Goal: Information Seeking & Learning: Learn about a topic

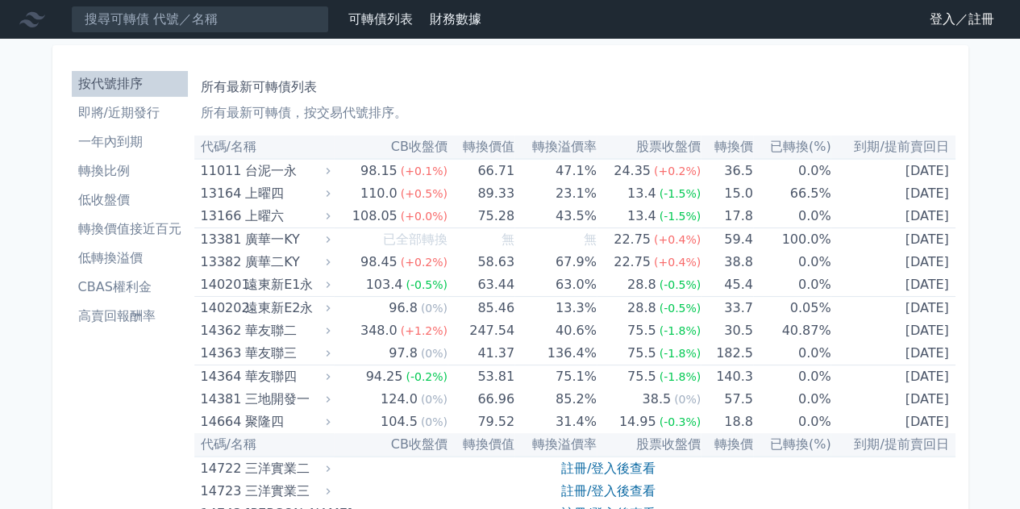
click at [132, 114] on li "即將/近期發行" at bounding box center [130, 112] width 116 height 19
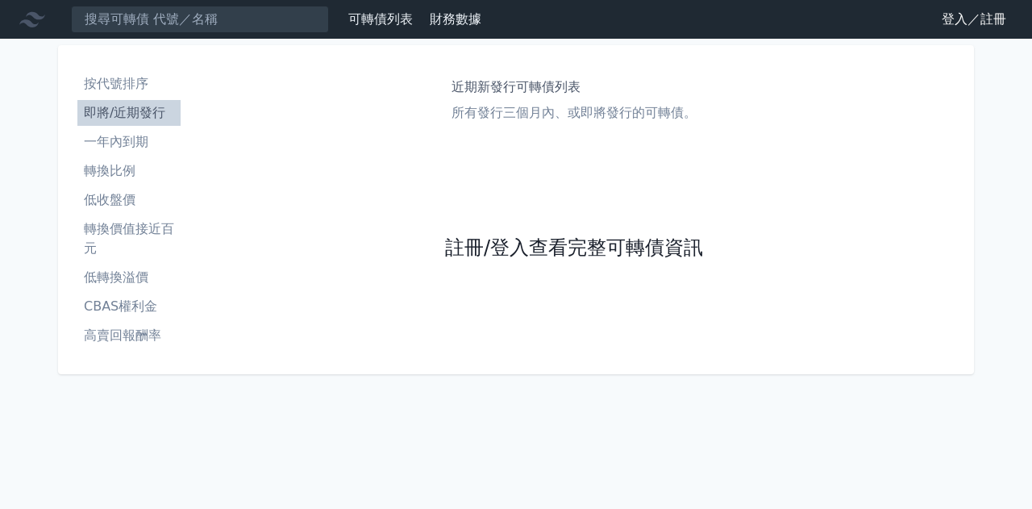
click at [544, 246] on link "註冊/登入查看完整可轉債資訊" at bounding box center [574, 249] width 258 height 26
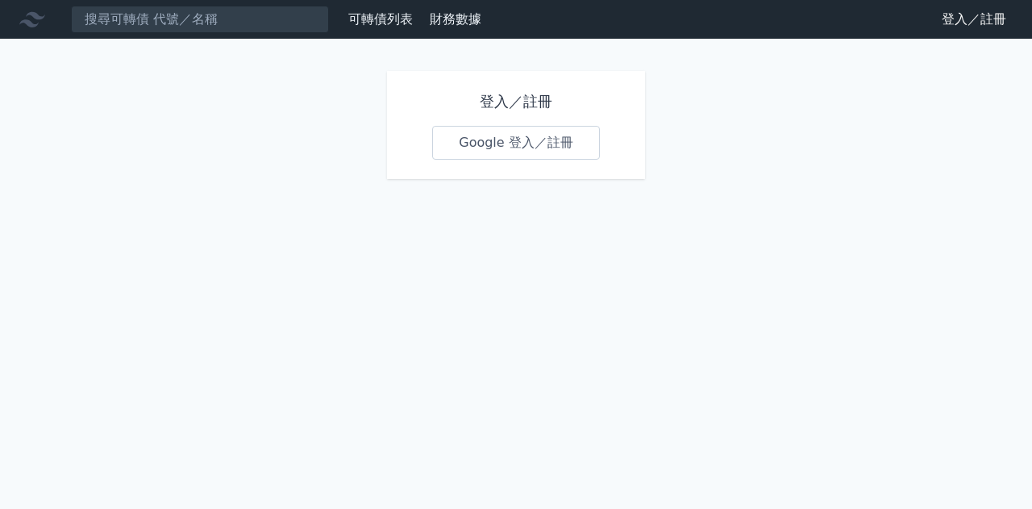
click at [579, 148] on link "Google 登入／註冊" at bounding box center [516, 143] width 168 height 34
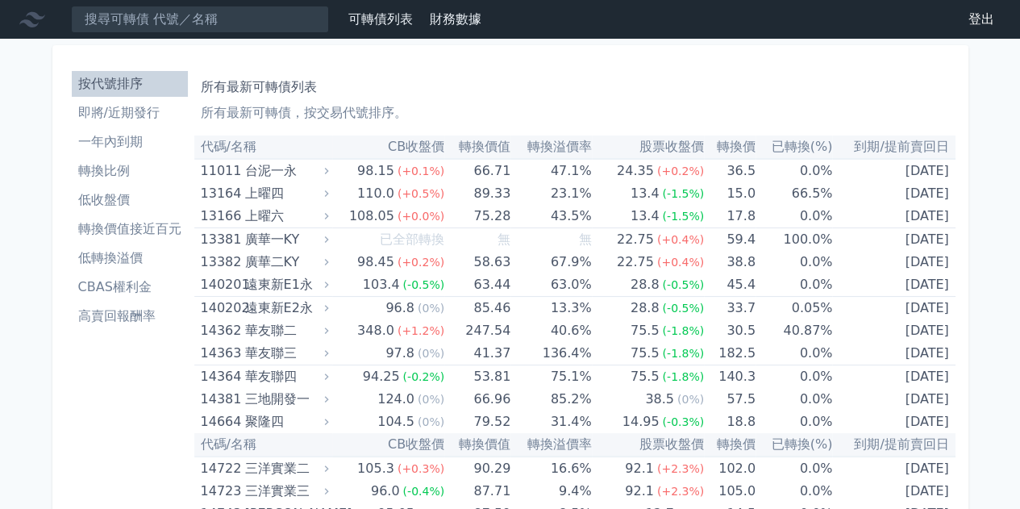
click at [152, 107] on li "即將/近期發行" at bounding box center [130, 112] width 116 height 19
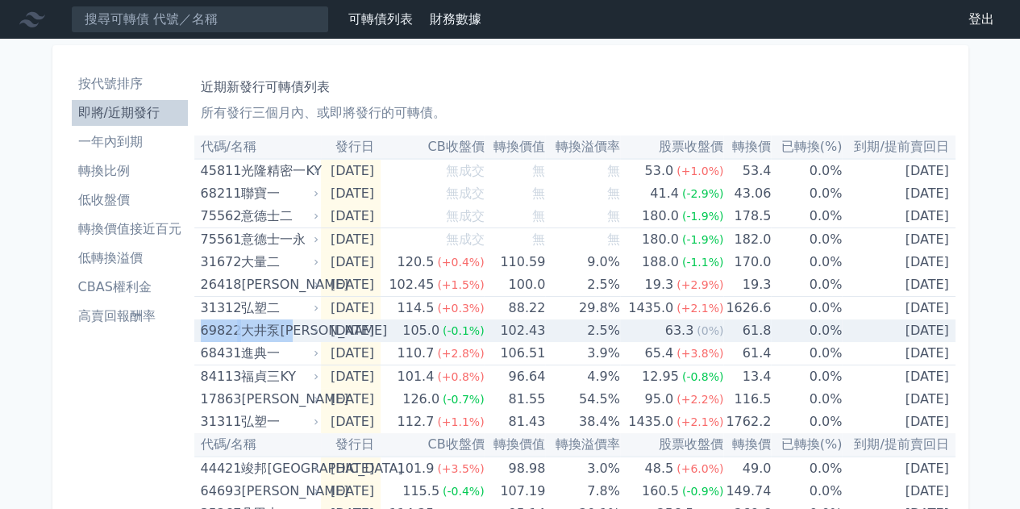
drag, startPoint x: 196, startPoint y: 332, endPoint x: 299, endPoint y: 335, distance: 103.3
click at [299, 335] on td "69822 大井泵[PERSON_NAME]" at bounding box center [257, 330] width 127 height 23
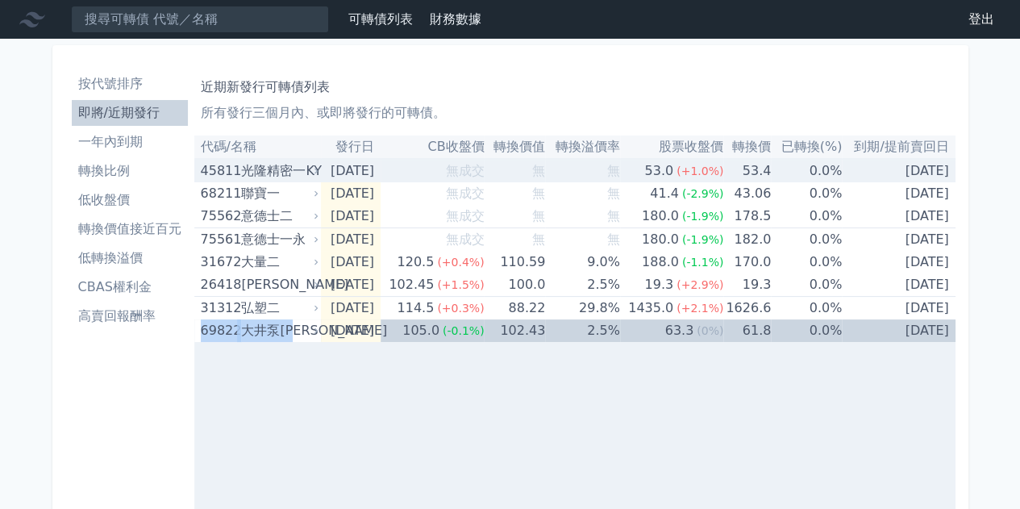
copy div "69822 大井泵[PERSON_NAME]"
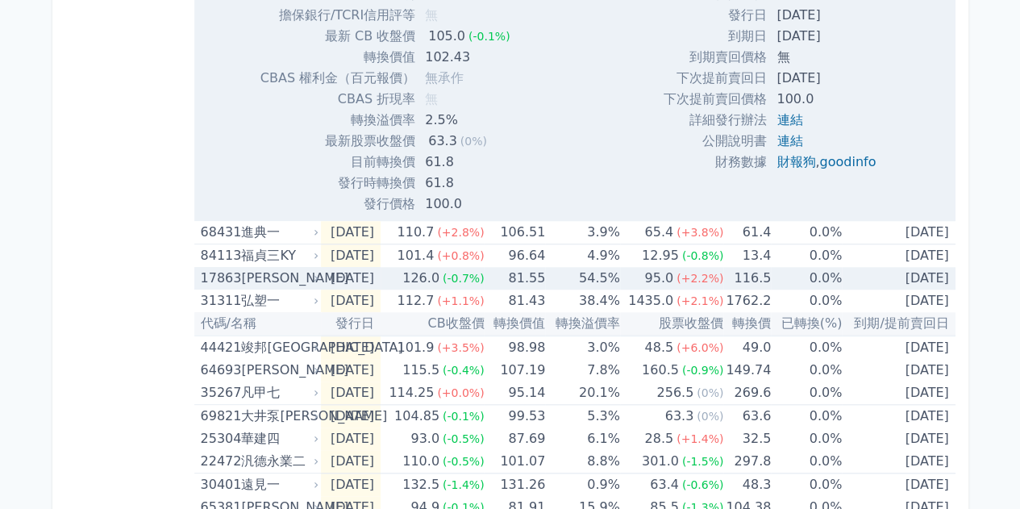
scroll to position [726, 0]
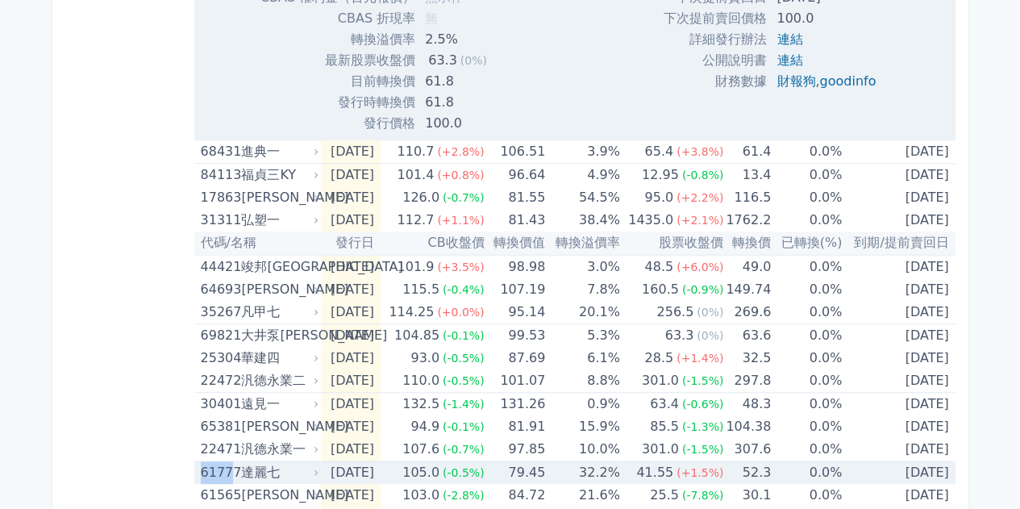
drag, startPoint x: 195, startPoint y: 470, endPoint x: 227, endPoint y: 469, distance: 32.3
click at [227, 474] on td "61777 [PERSON_NAME]" at bounding box center [257, 472] width 127 height 23
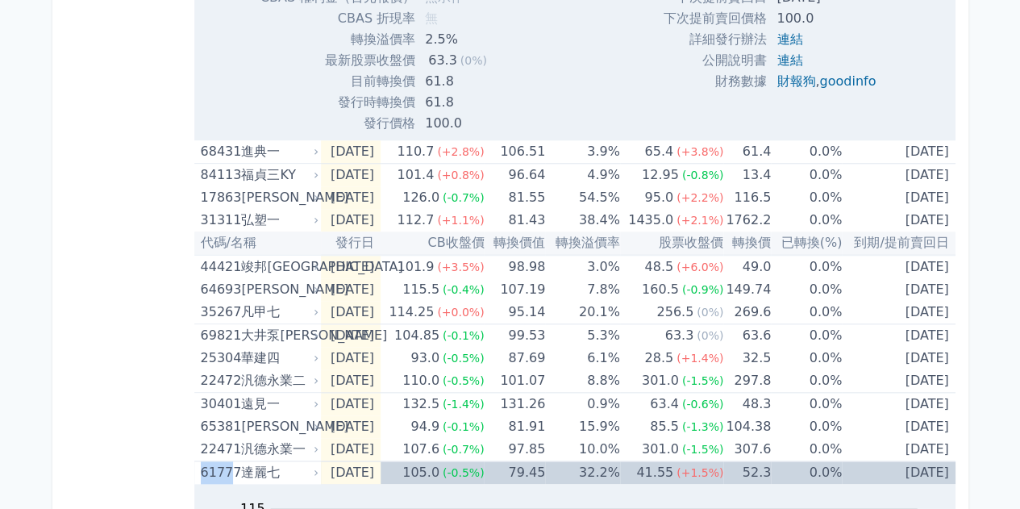
copy div "6177"
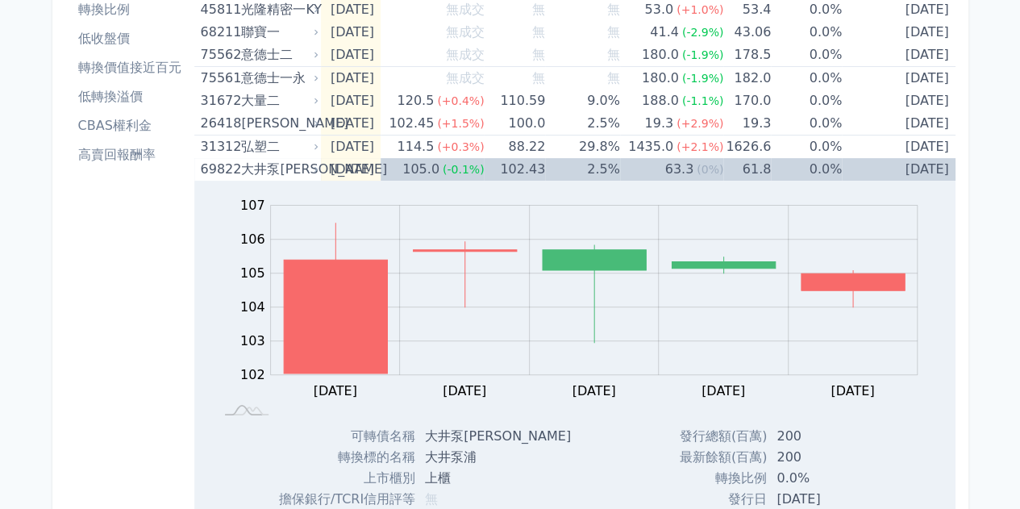
scroll to position [0, 0]
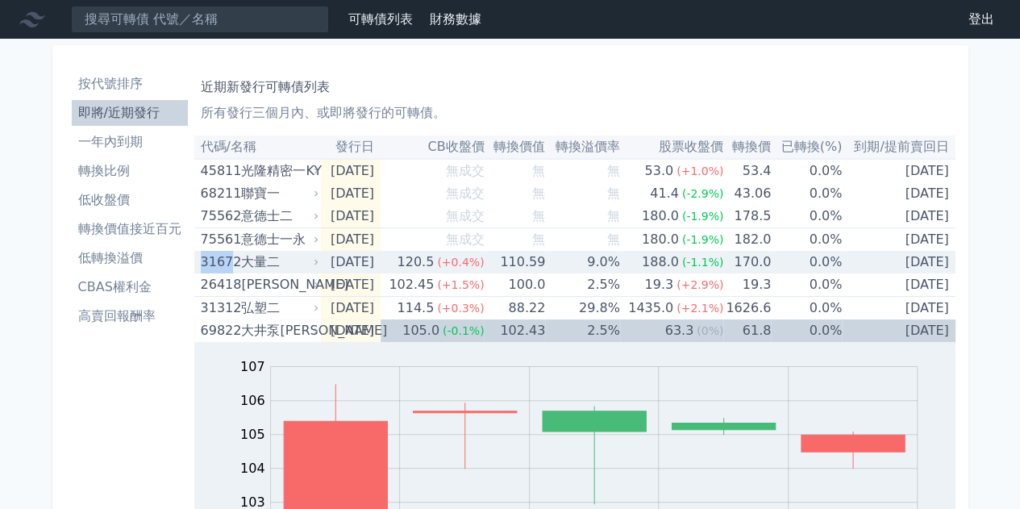
drag, startPoint x: 198, startPoint y: 264, endPoint x: 232, endPoint y: 270, distance: 34.5
click at [232, 270] on td "31672 大量二" at bounding box center [257, 262] width 127 height 23
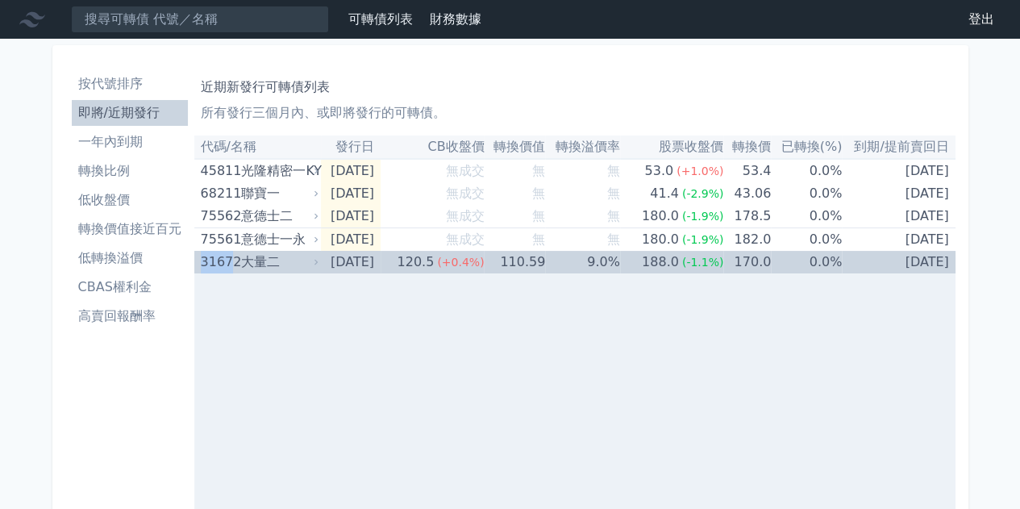
copy div "3167"
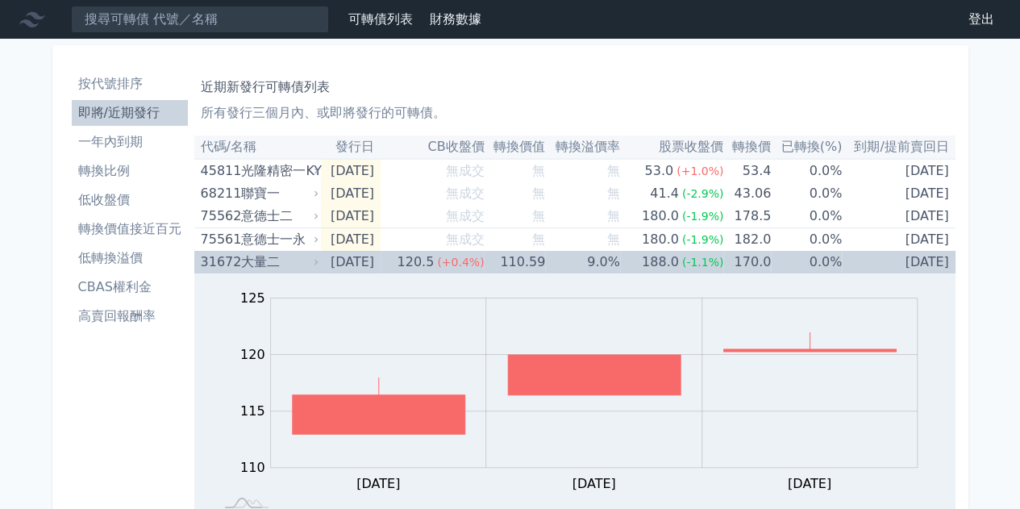
click at [281, 260] on div "大量二" at bounding box center [278, 262] width 74 height 23
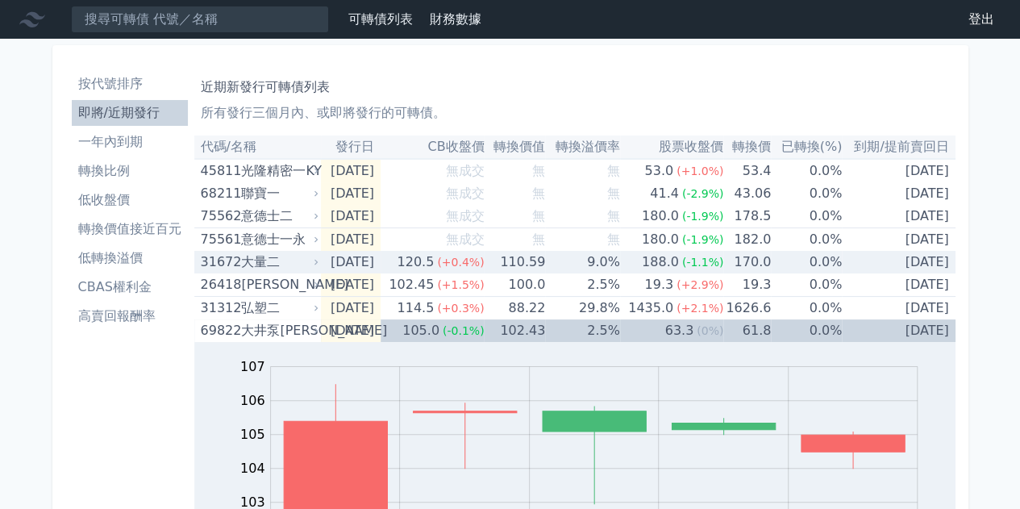
click at [286, 261] on div "大量二" at bounding box center [278, 262] width 74 height 23
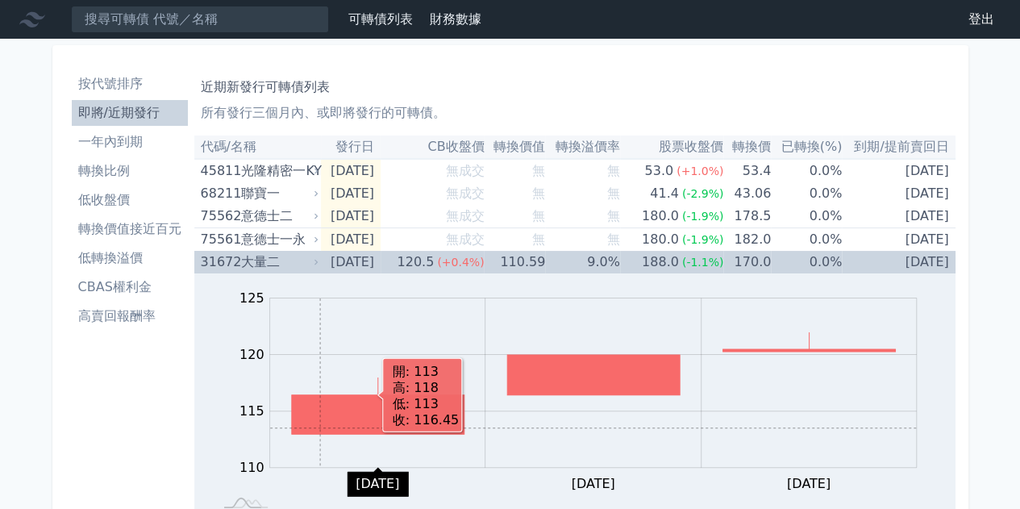
scroll to position [161, 0]
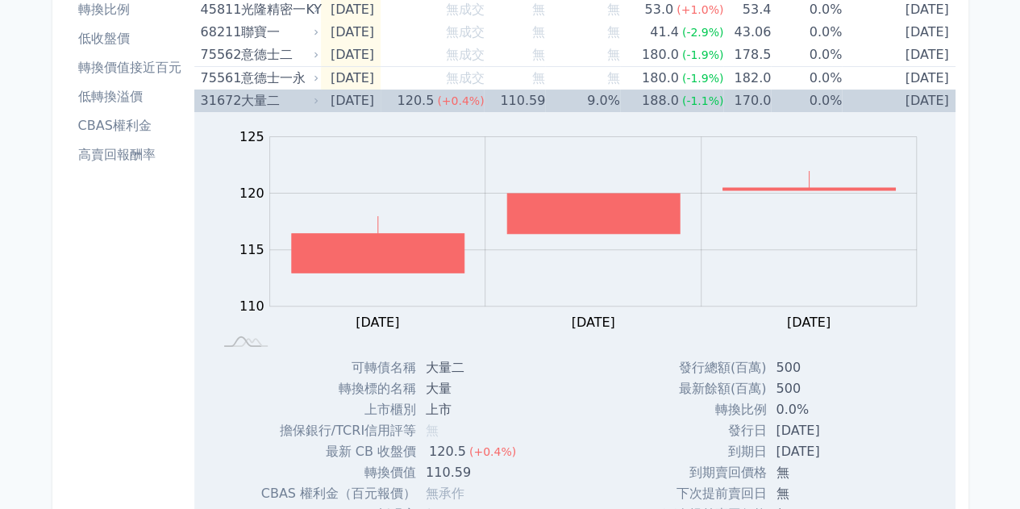
click at [292, 102] on div "大量二" at bounding box center [278, 101] width 74 height 23
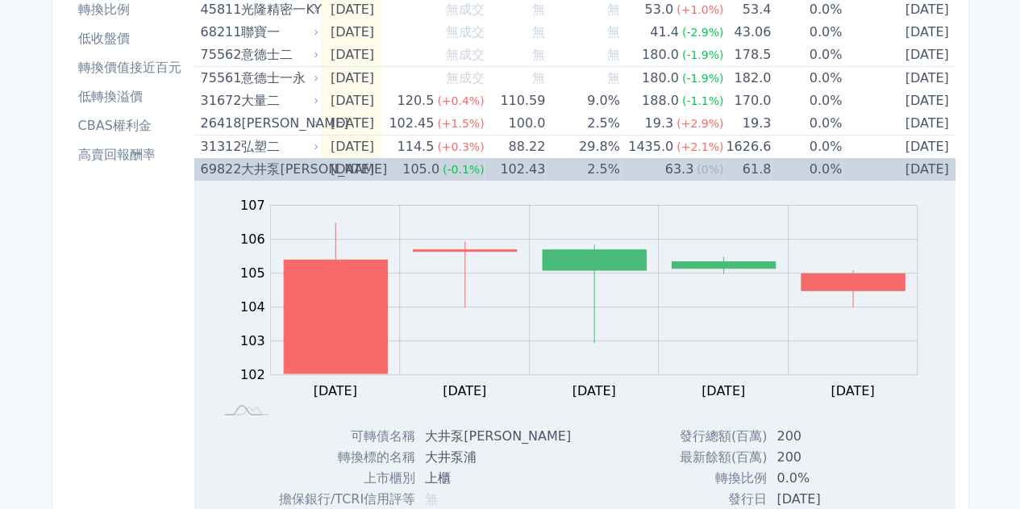
click at [289, 162] on div "大井泵[PERSON_NAME]" at bounding box center [278, 169] width 74 height 23
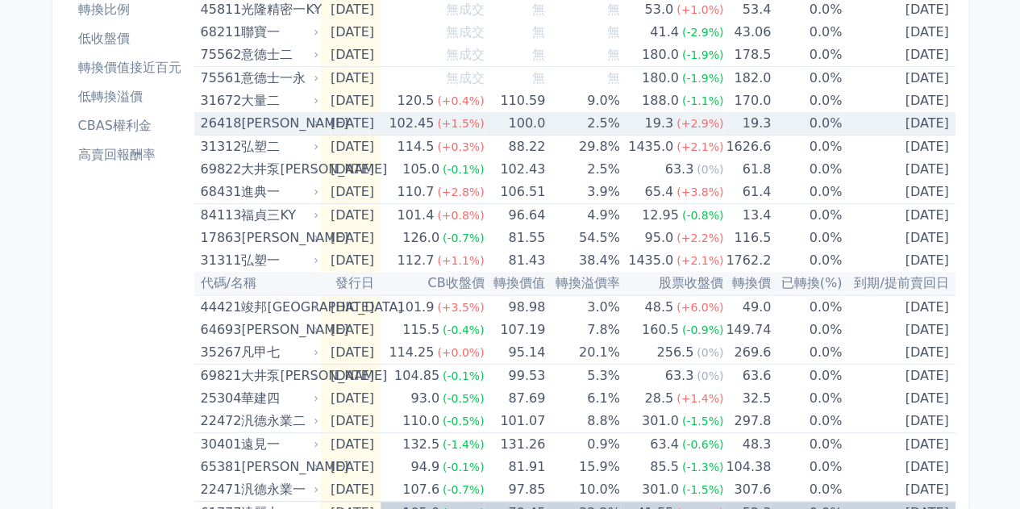
scroll to position [81, 0]
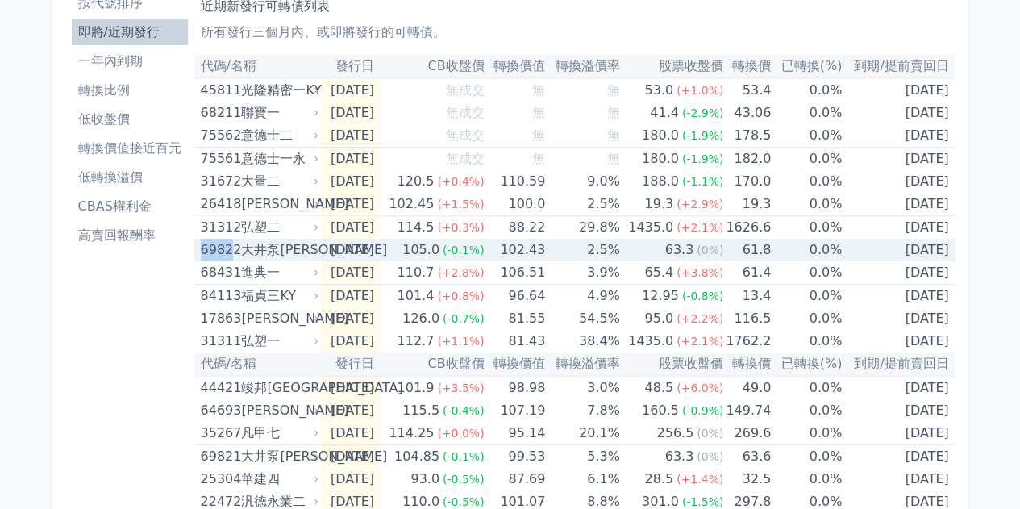
drag, startPoint x: 197, startPoint y: 251, endPoint x: 232, endPoint y: 252, distance: 35.5
click at [232, 252] on td "69822 大井泵[PERSON_NAME]" at bounding box center [257, 250] width 127 height 23
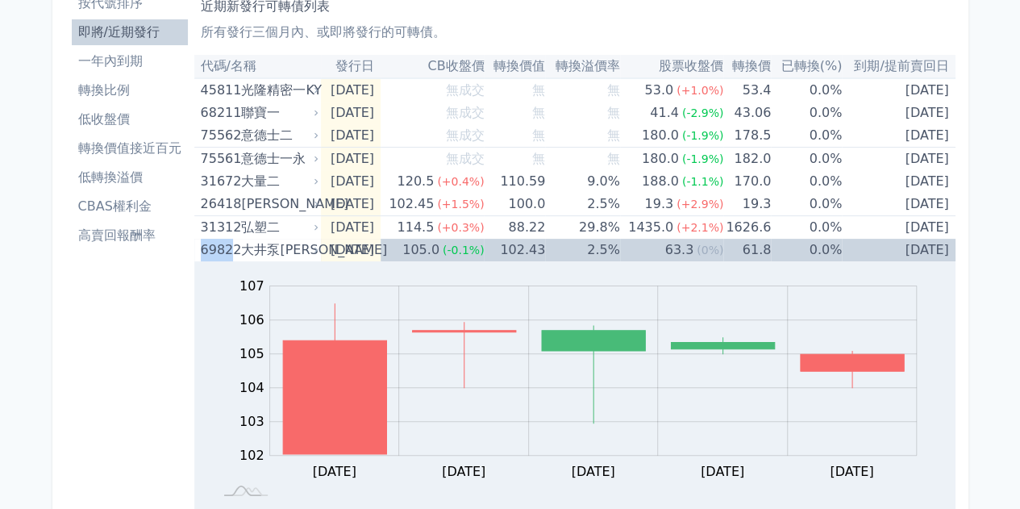
copy div "6982"
click at [295, 257] on div "大井泵[PERSON_NAME]" at bounding box center [278, 250] width 74 height 23
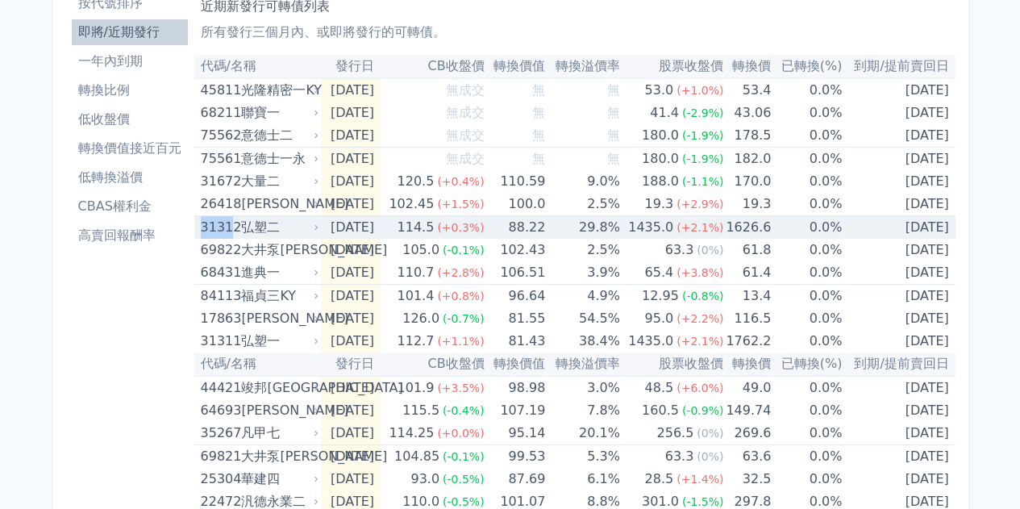
drag, startPoint x: 202, startPoint y: 225, endPoint x: 228, endPoint y: 230, distance: 27.1
click at [228, 230] on div "31312" at bounding box center [219, 227] width 37 height 23
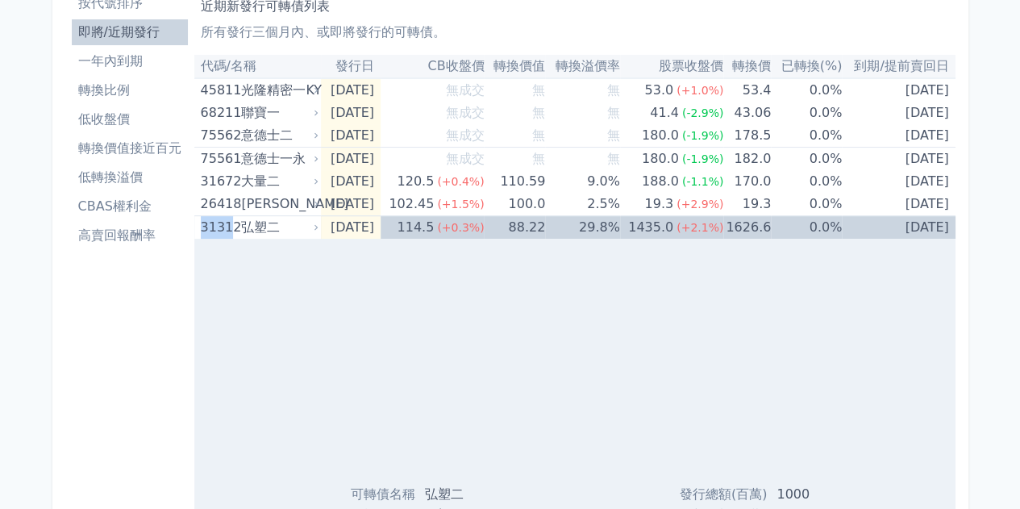
copy div "3131"
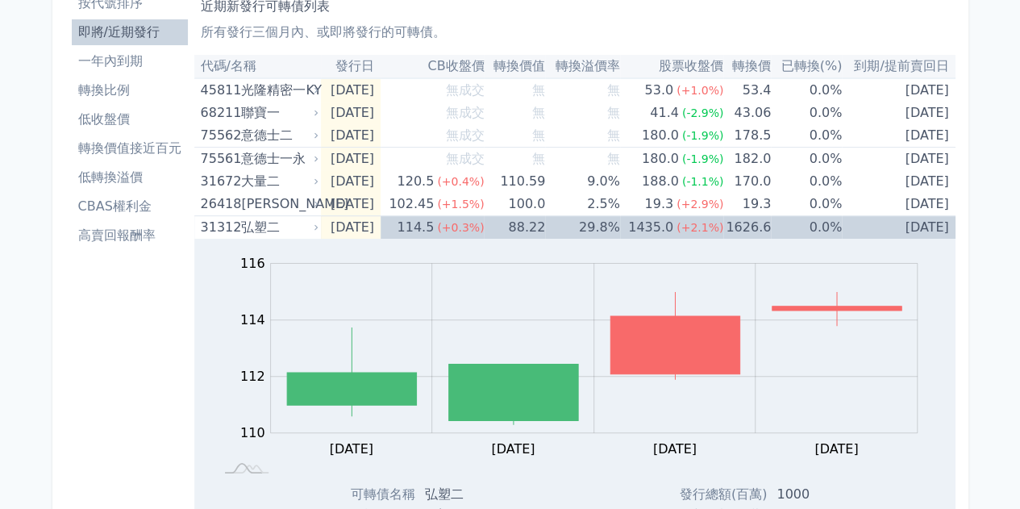
drag, startPoint x: 70, startPoint y: 394, endPoint x: 58, endPoint y: 393, distance: 12.1
click at [310, 223] on div "弘塑二" at bounding box center [278, 227] width 74 height 23
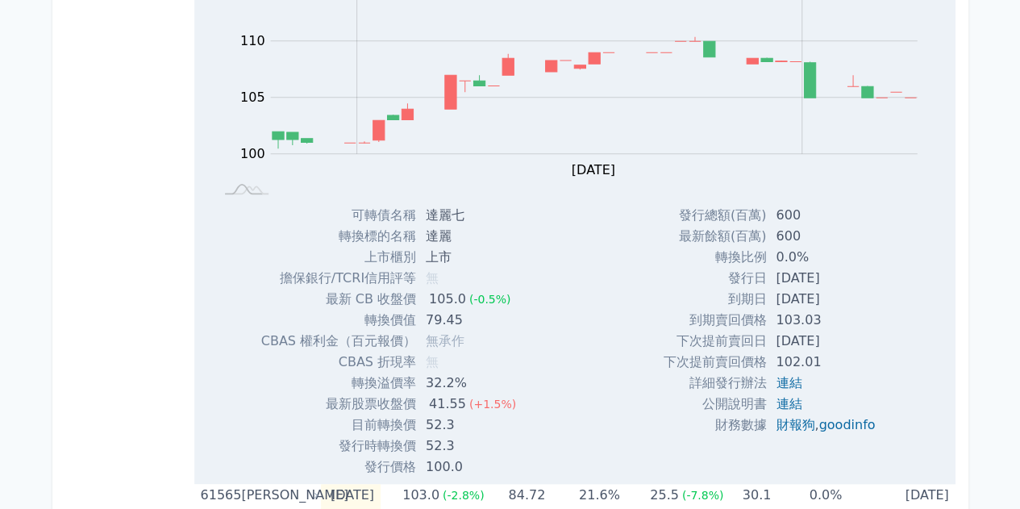
scroll to position [484, 0]
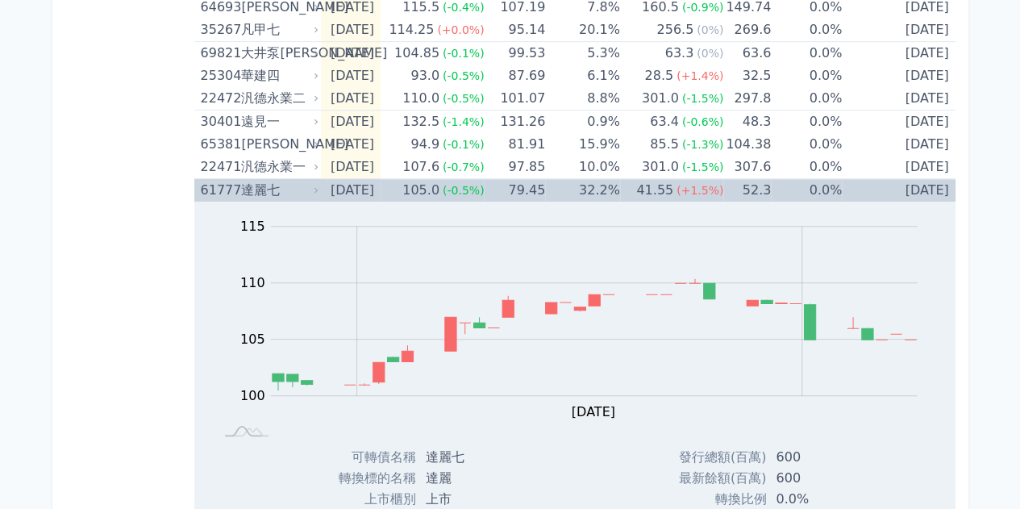
click at [381, 187] on td "[DATE]" at bounding box center [351, 190] width 60 height 23
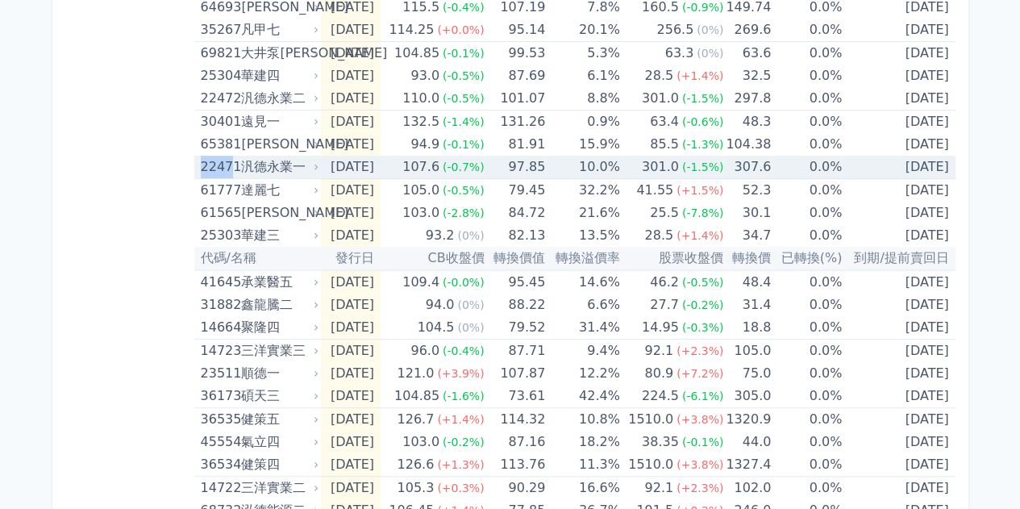
drag, startPoint x: 194, startPoint y: 167, endPoint x: 231, endPoint y: 166, distance: 37.1
click at [231, 166] on td "22471 汎德永業一" at bounding box center [257, 167] width 127 height 23
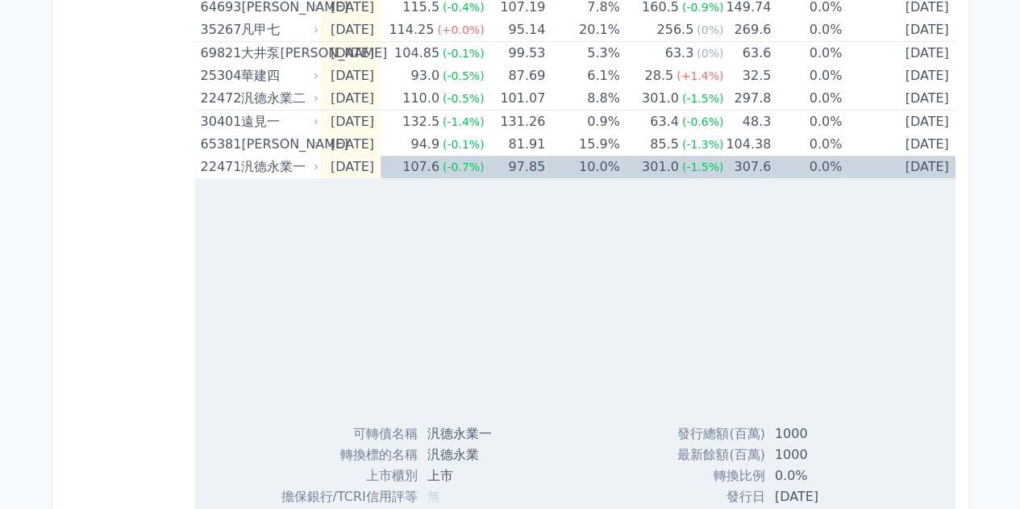
click at [136, 203] on div "按代號排序 即將/近期發行 一年內到期 轉換比例 低收盤價 轉換價值接近百元 低轉換溢價 CBAS權利金 高賣回報酬率" at bounding box center [129, 360] width 129 height 1558
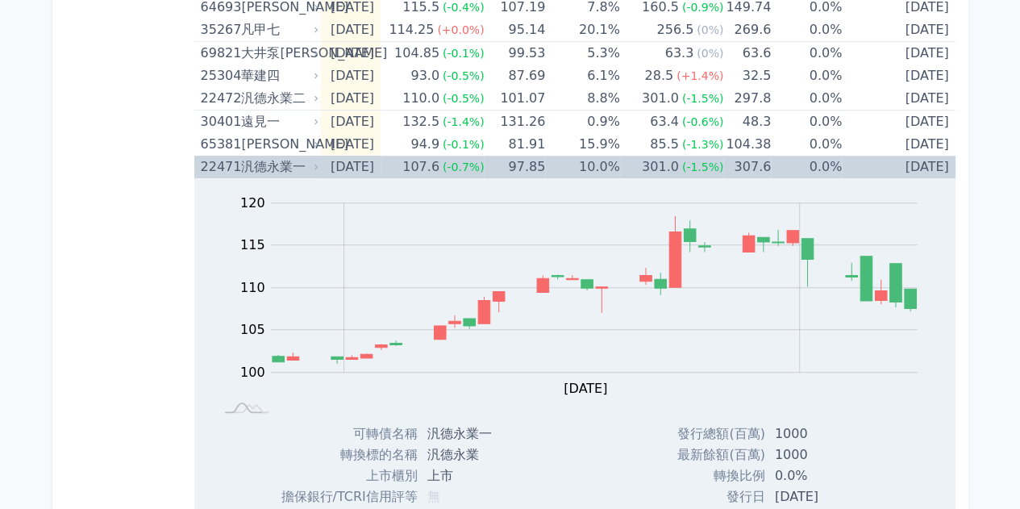
click at [260, 169] on div "汎德永業一" at bounding box center [278, 167] width 74 height 23
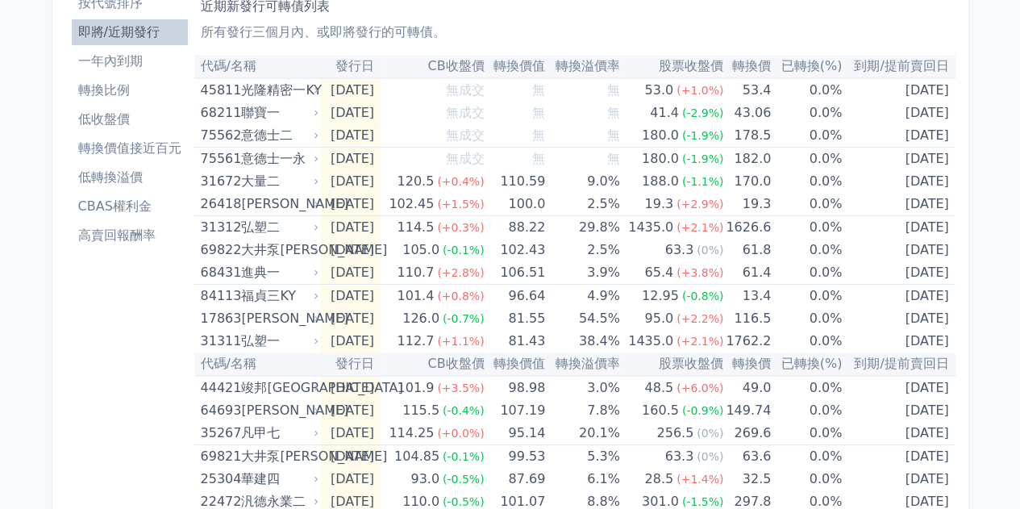
scroll to position [0, 0]
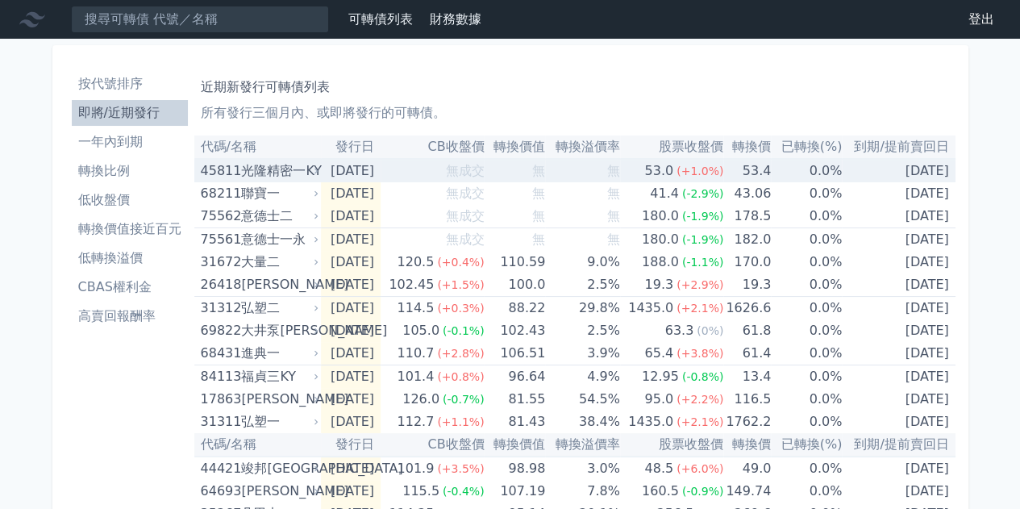
click at [316, 171] on icon at bounding box center [316, 171] width 3 height 6
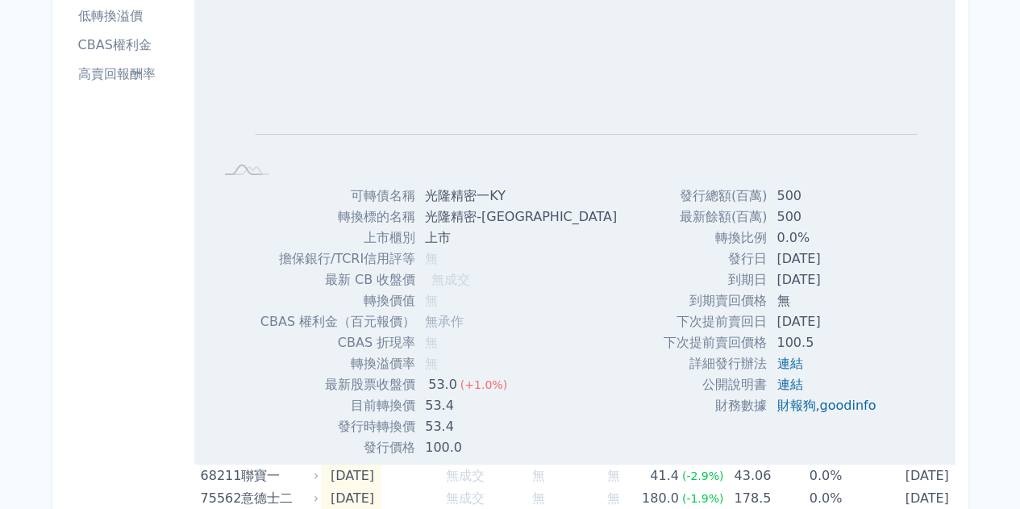
scroll to position [403, 0]
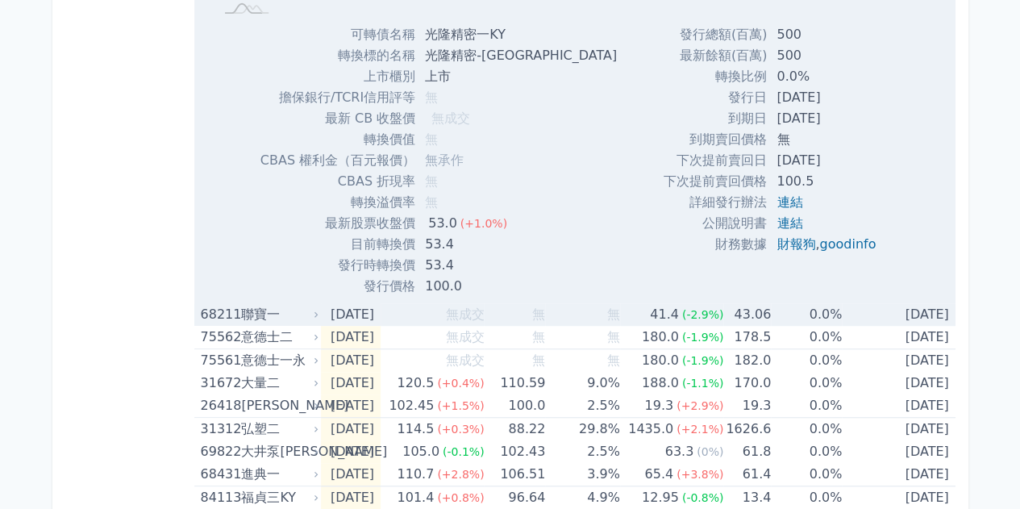
click at [282, 314] on div "聯寶一" at bounding box center [278, 314] width 74 height 23
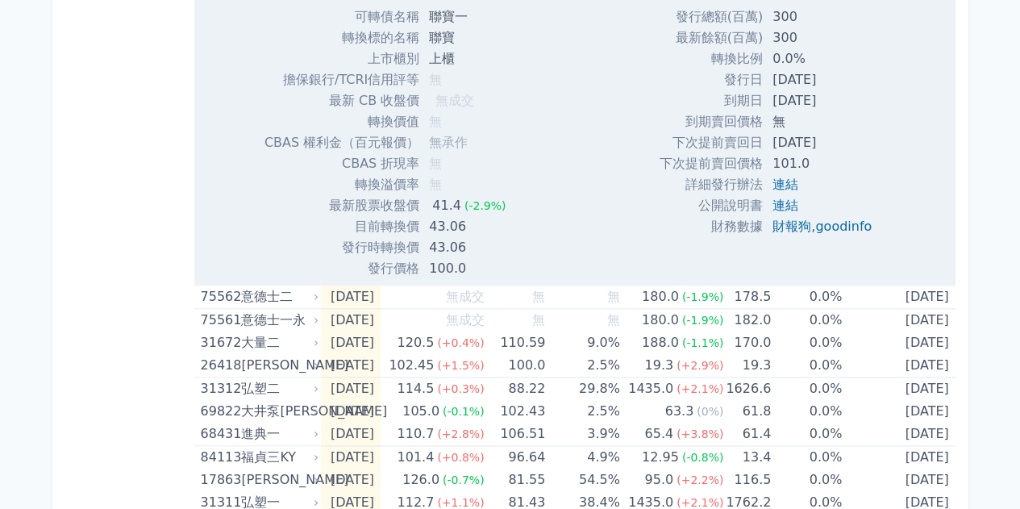
scroll to position [1129, 0]
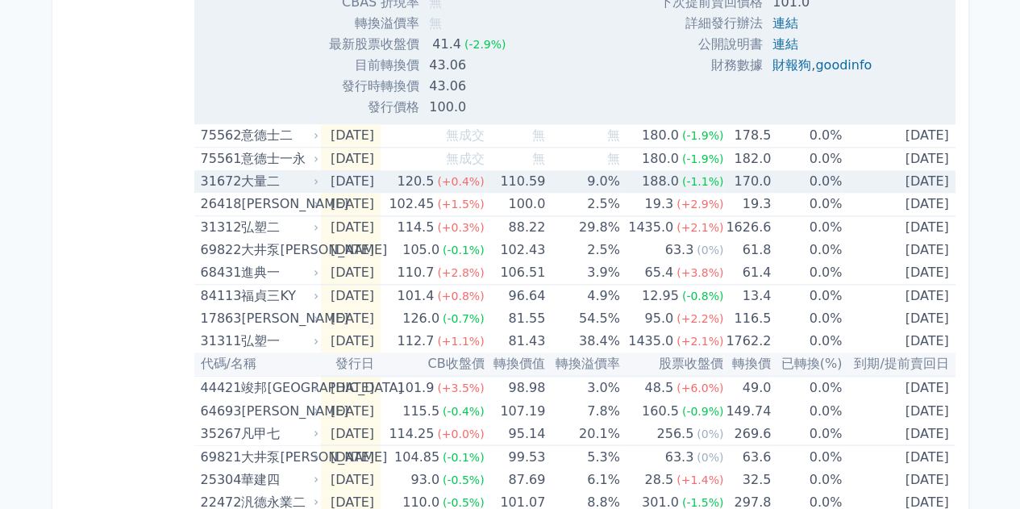
click at [275, 161] on div "意德士一永" at bounding box center [278, 159] width 74 height 23
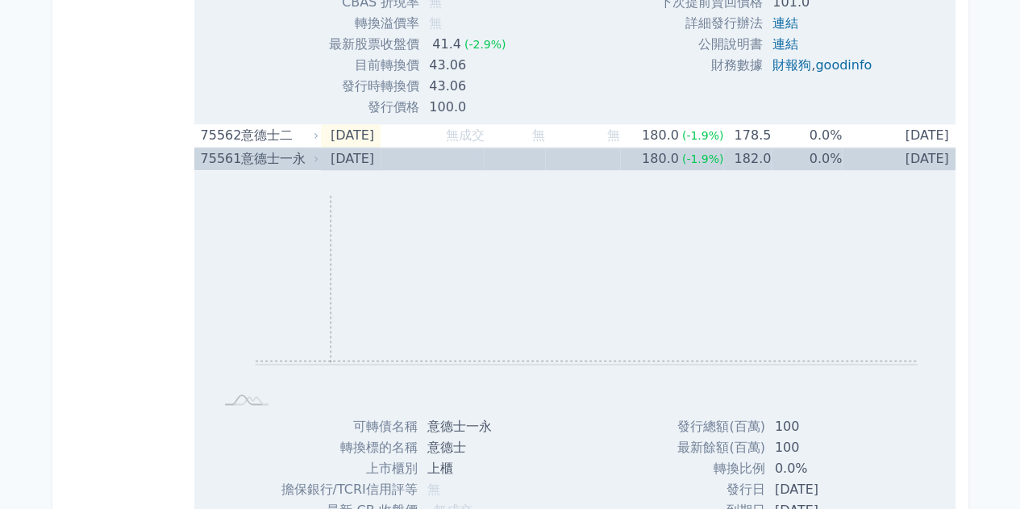
scroll to position [1452, 0]
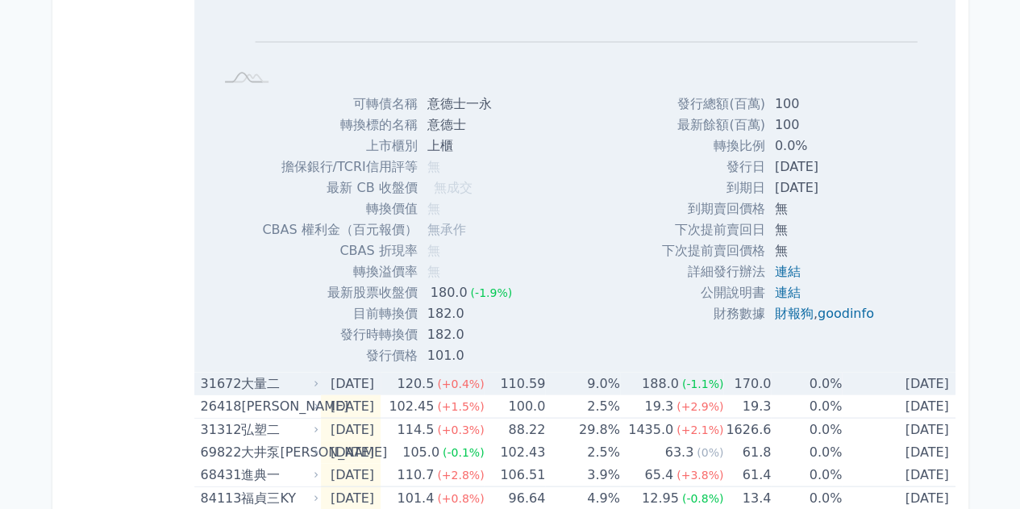
click at [277, 388] on div "大量二" at bounding box center [278, 383] width 74 height 23
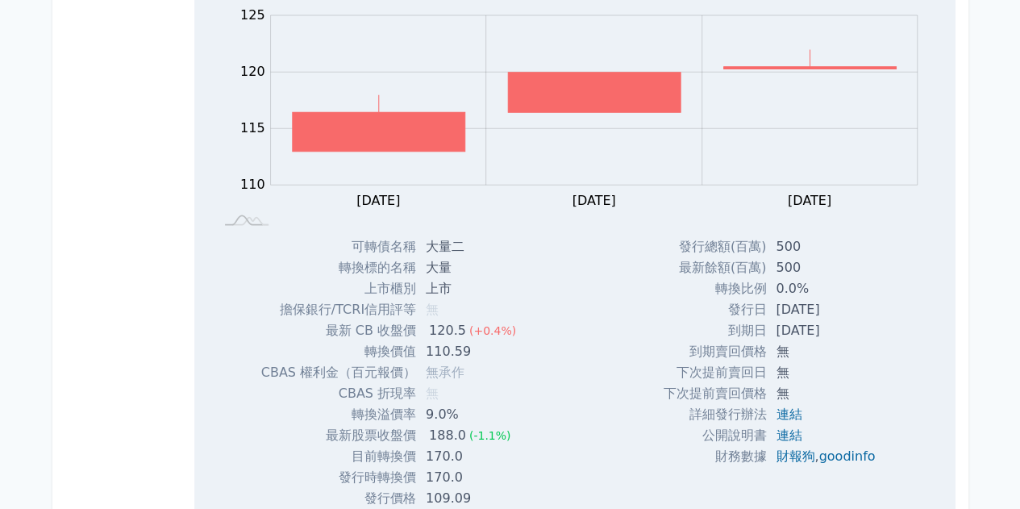
scroll to position [2016, 0]
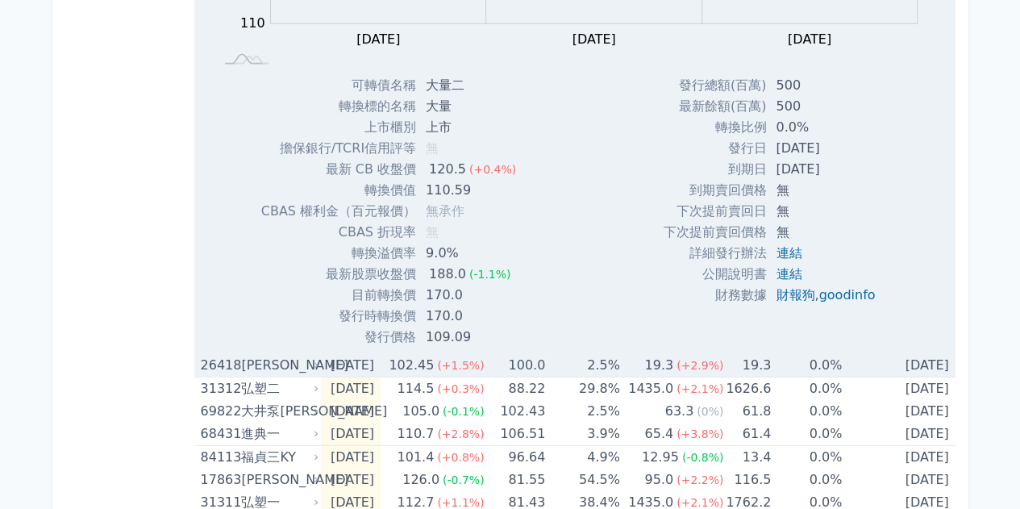
click at [268, 369] on div "[PERSON_NAME]" at bounding box center [278, 365] width 74 height 23
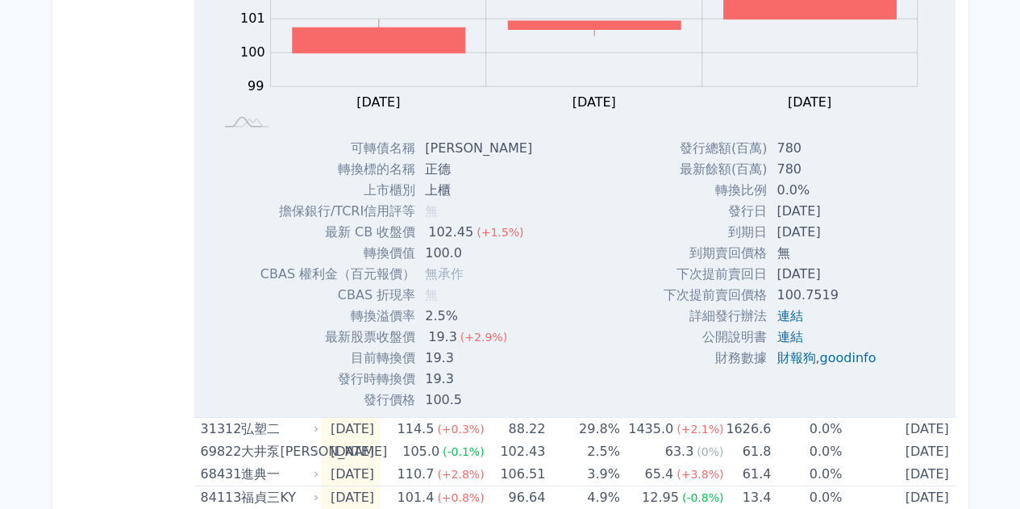
scroll to position [2581, 0]
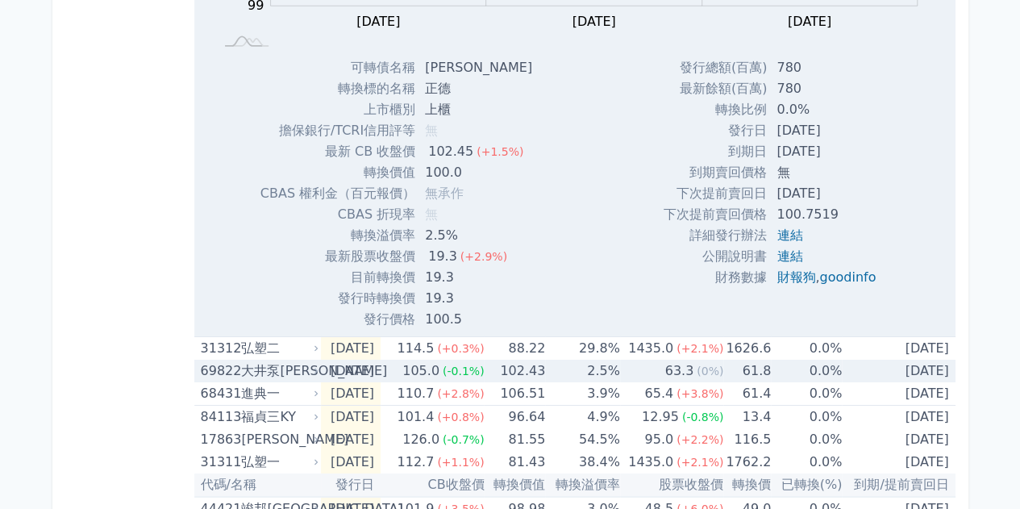
click at [276, 365] on div "大井泵[PERSON_NAME]" at bounding box center [278, 371] width 74 height 23
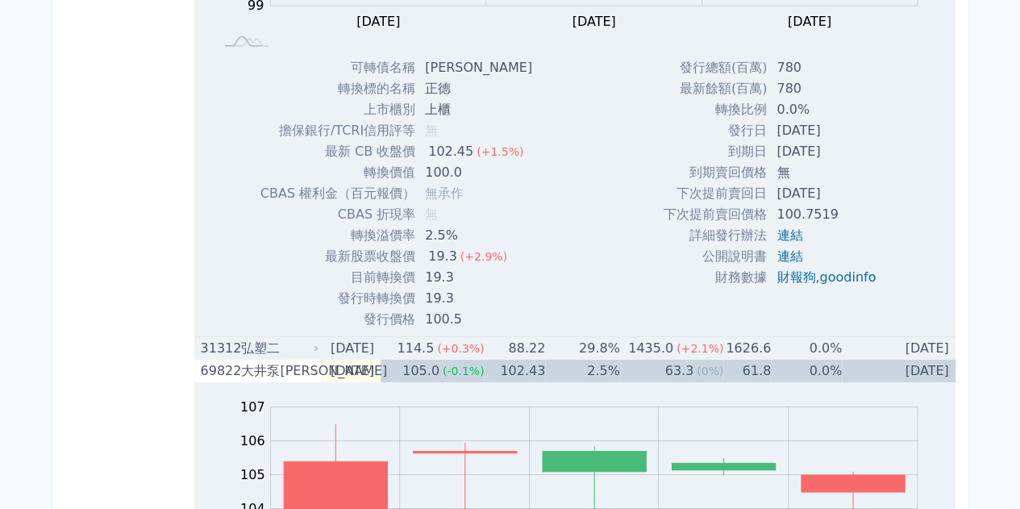
click at [281, 347] on div "弘塑二" at bounding box center [278, 348] width 74 height 23
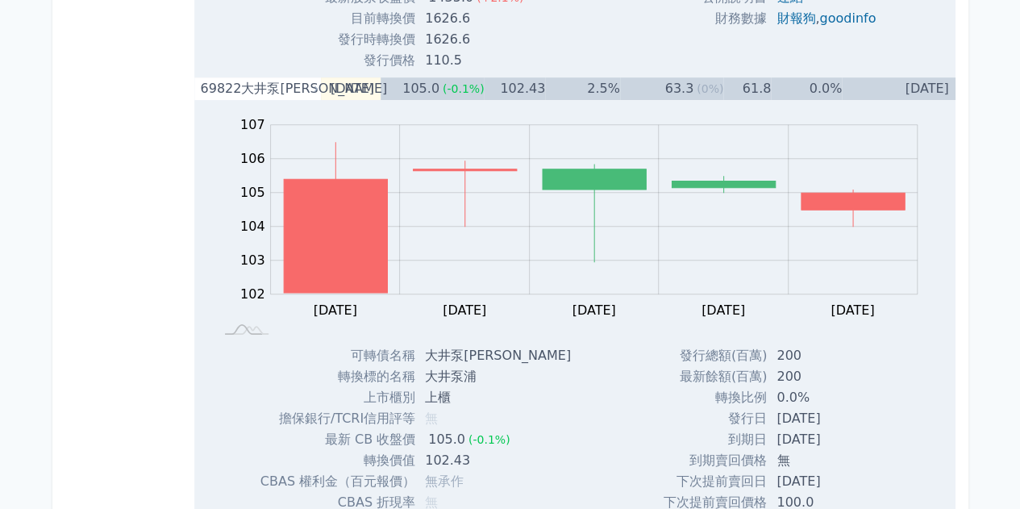
scroll to position [3710, 0]
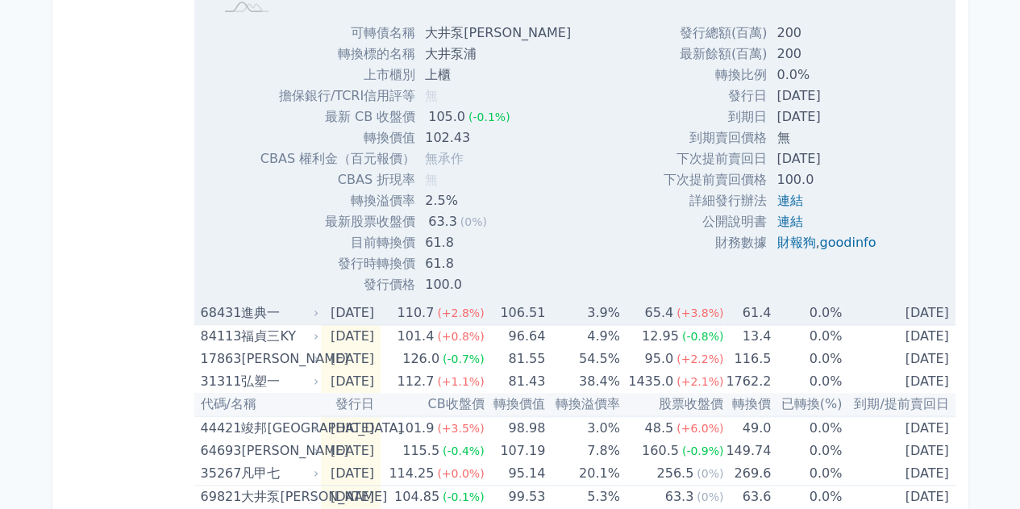
click at [270, 316] on div "進典一" at bounding box center [278, 313] width 74 height 23
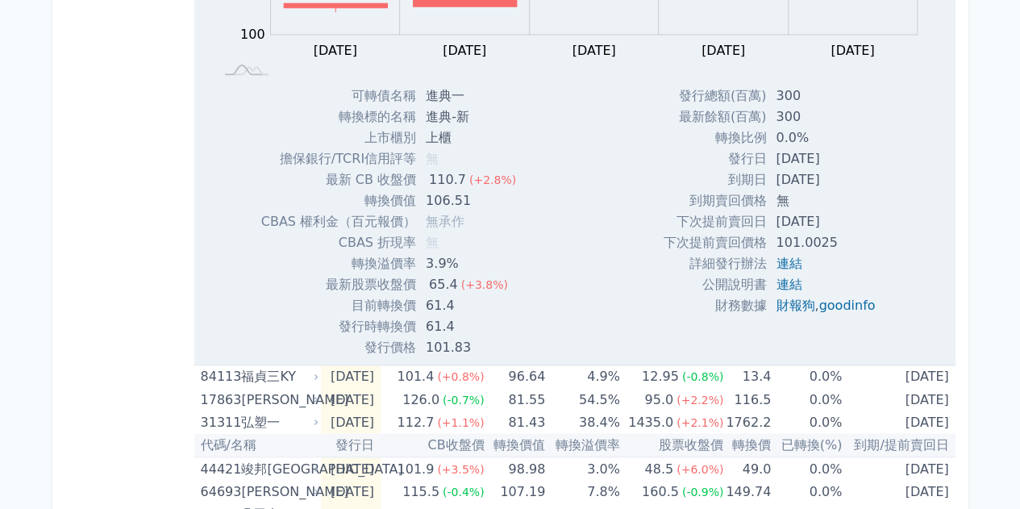
scroll to position [4275, 0]
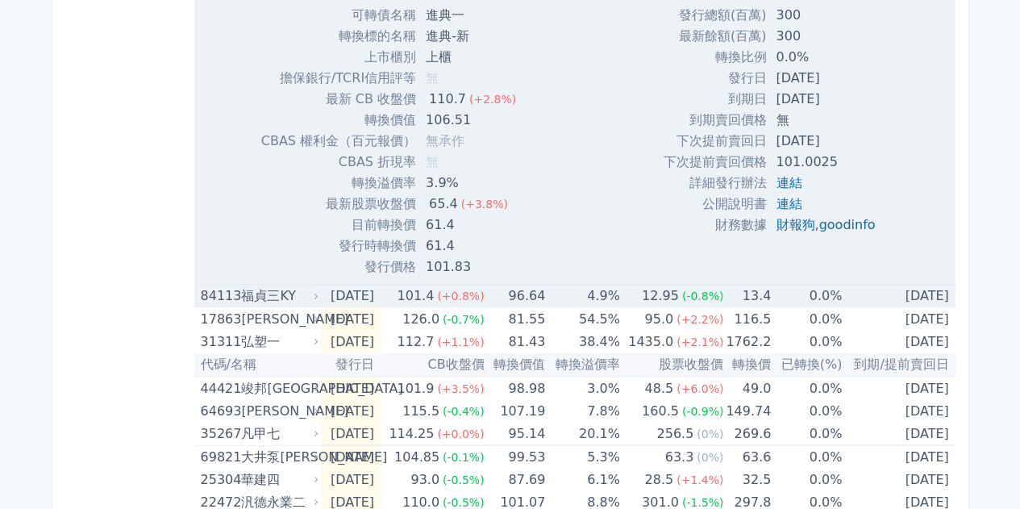
click at [287, 296] on div "福貞三KY" at bounding box center [278, 296] width 74 height 23
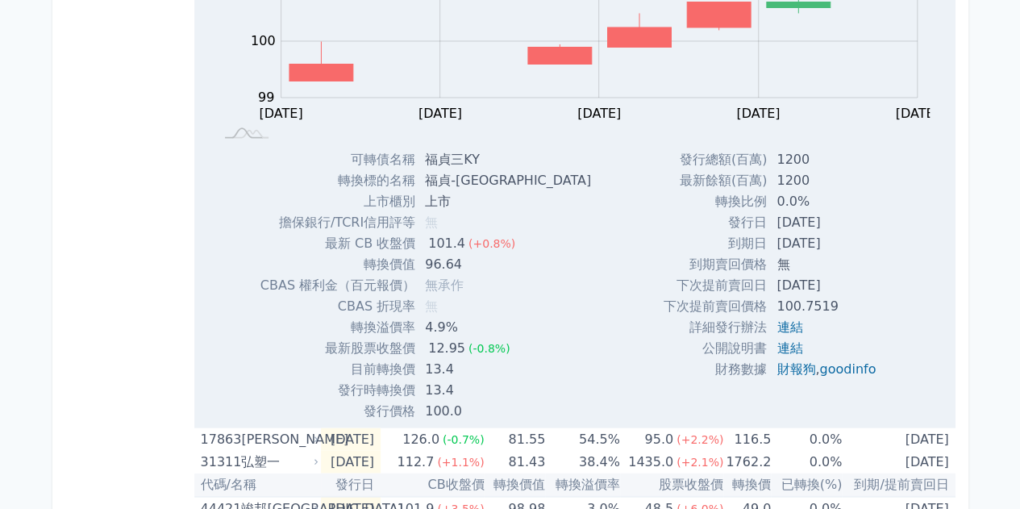
scroll to position [4840, 0]
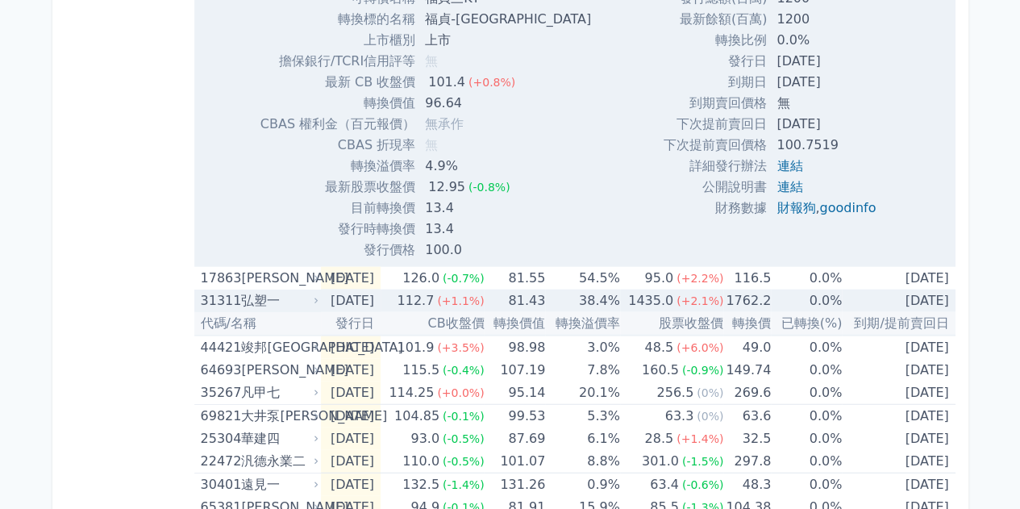
click at [282, 305] on div "弘塑一" at bounding box center [278, 301] width 74 height 23
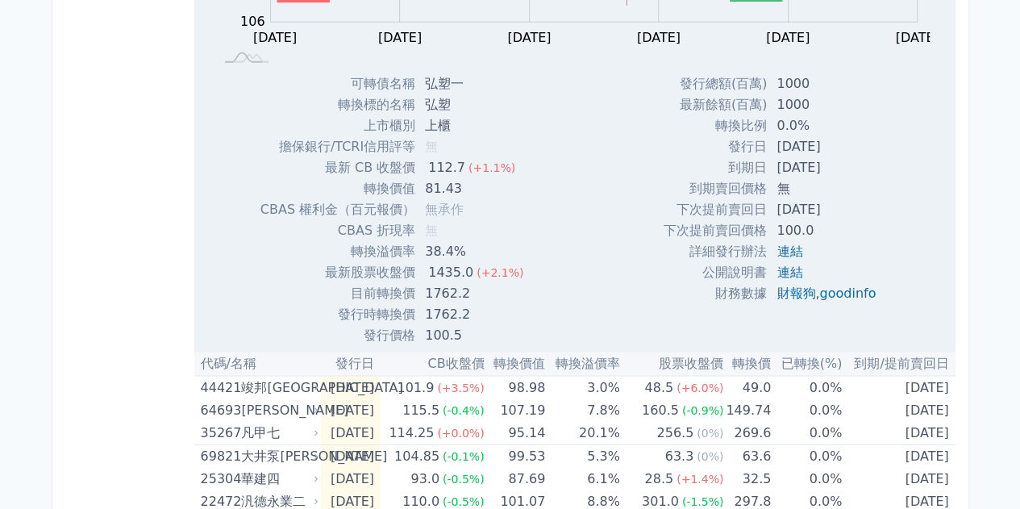
scroll to position [5404, 0]
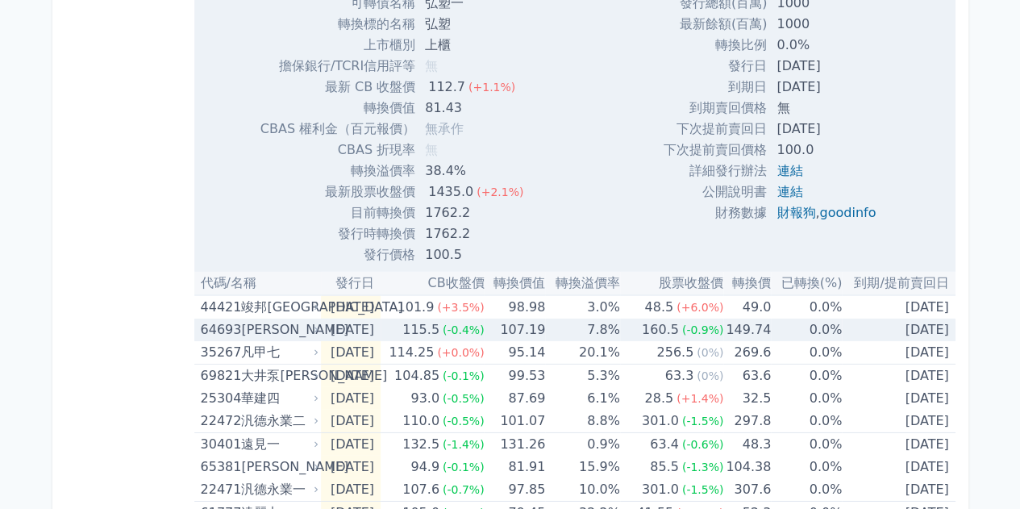
click at [297, 327] on div "[PERSON_NAME]" at bounding box center [278, 330] width 74 height 23
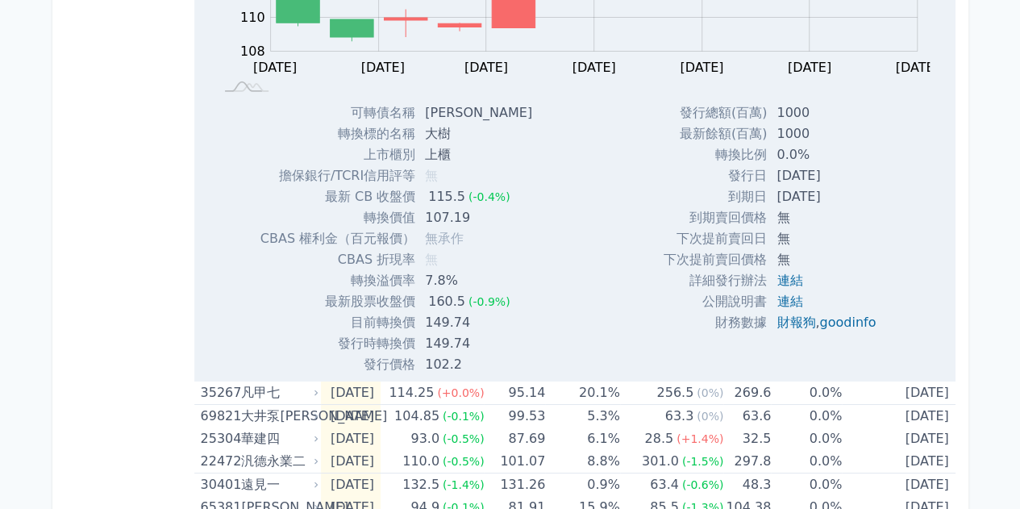
scroll to position [6130, 0]
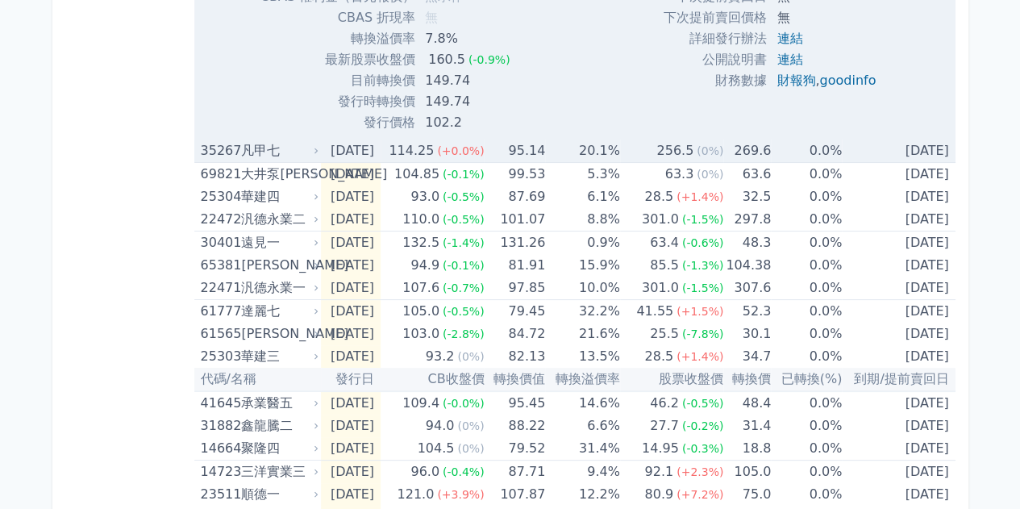
click at [294, 151] on div "凡甲七" at bounding box center [278, 151] width 74 height 23
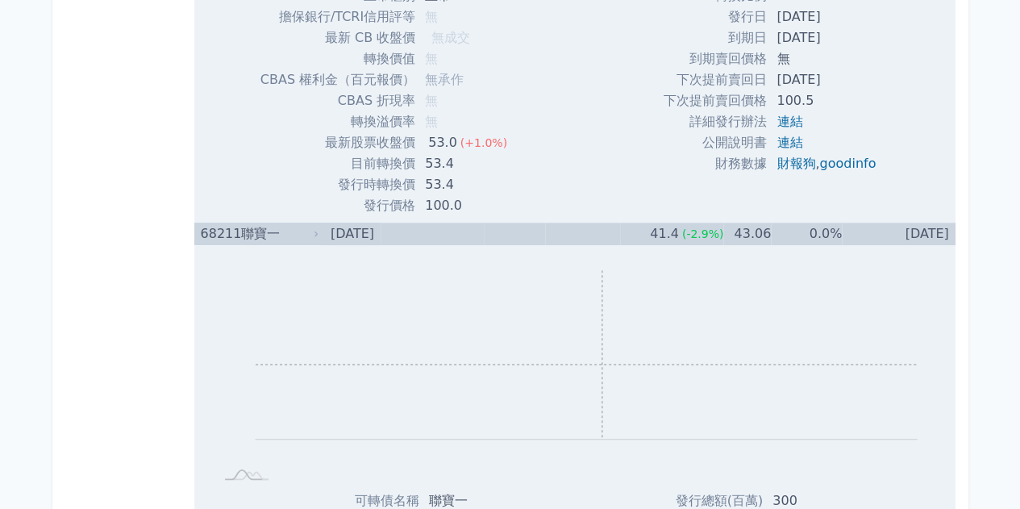
scroll to position [323, 0]
